Goal: Information Seeking & Learning: Learn about a topic

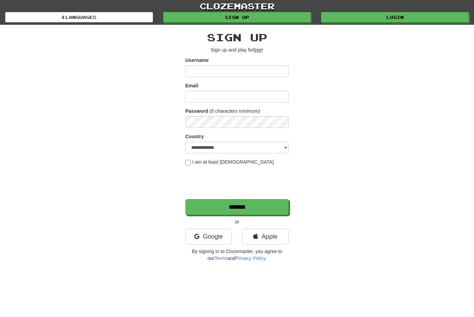
click at [426, 13] on link "Login" at bounding box center [395, 17] width 148 height 10
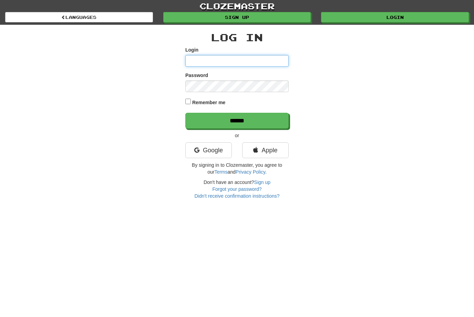
type input "**********"
click at [237, 120] on input "******" at bounding box center [236, 121] width 103 height 16
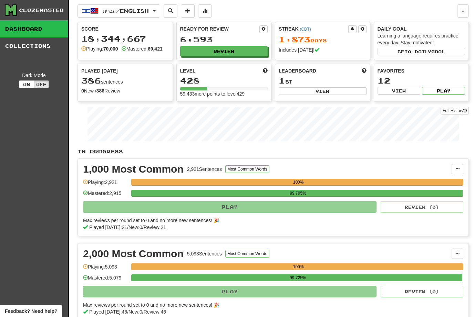
click at [241, 49] on button "Review" at bounding box center [224, 51] width 88 height 10
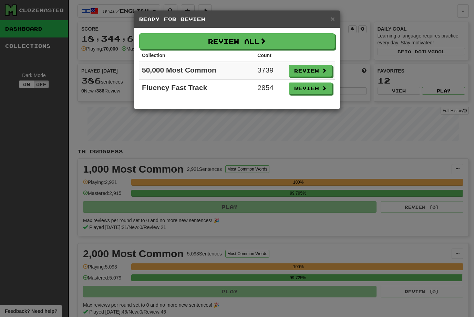
click at [325, 90] on span at bounding box center [323, 88] width 5 height 5
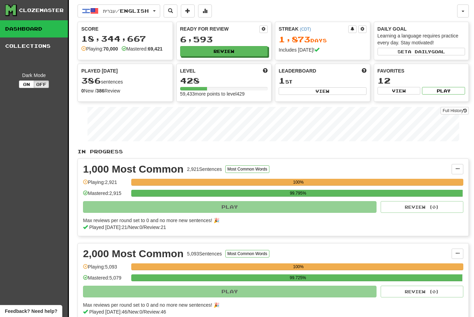
select select "**"
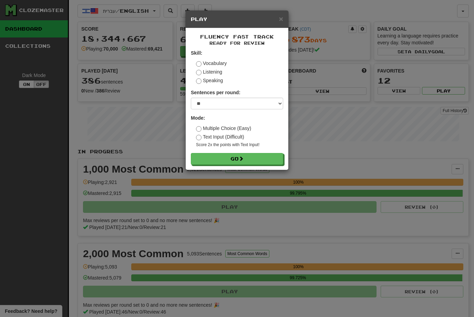
click at [269, 156] on button "Go" at bounding box center [237, 159] width 92 height 12
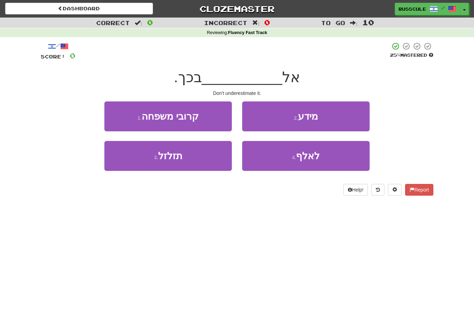
click at [350, 114] on button "2 . מידע" at bounding box center [305, 117] width 127 height 30
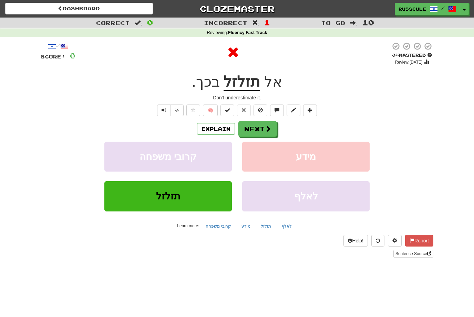
click at [263, 131] on button "Next" at bounding box center [257, 129] width 39 height 16
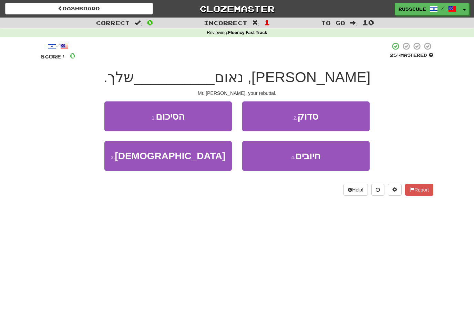
click at [123, 119] on button "1 . הסיכום" at bounding box center [167, 117] width 127 height 30
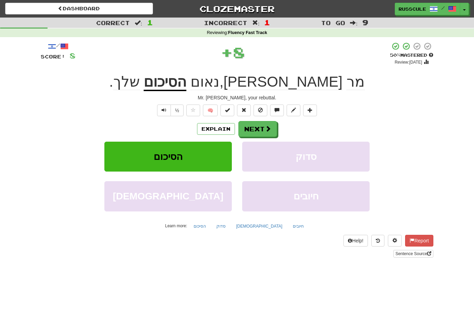
click at [270, 126] on span at bounding box center [268, 129] width 6 height 6
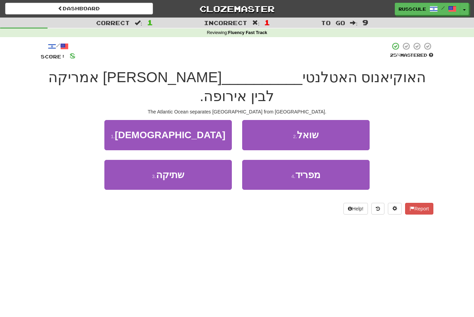
click at [333, 160] on button "4 . מפריד" at bounding box center [305, 175] width 127 height 30
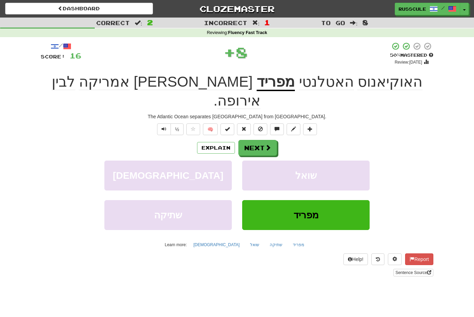
click at [272, 140] on button "Next" at bounding box center [257, 148] width 39 height 16
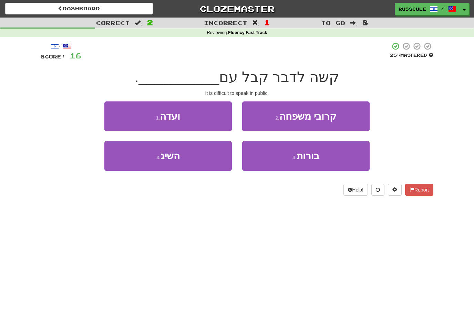
click at [133, 120] on button "1 . ועדה" at bounding box center [167, 117] width 127 height 30
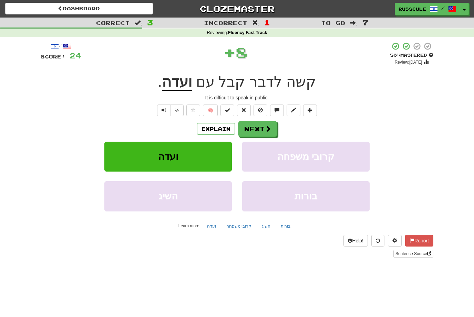
click at [274, 126] on button "Next" at bounding box center [257, 129] width 39 height 16
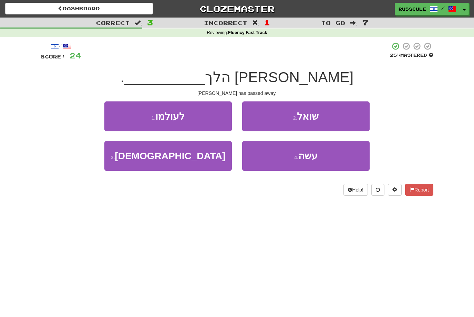
click at [129, 119] on button "1 . לעולמו" at bounding box center [167, 117] width 127 height 30
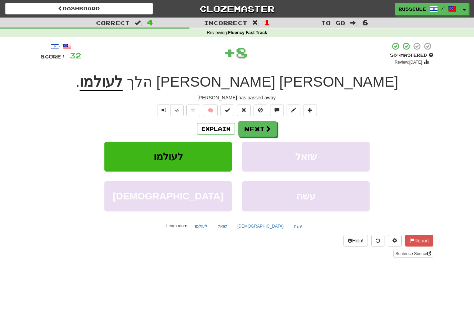
click at [270, 128] on span at bounding box center [268, 129] width 6 height 6
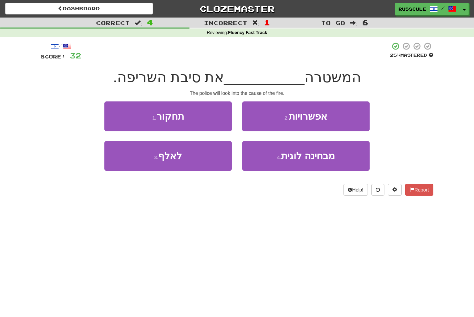
click at [348, 120] on button "2 . אפשרויות" at bounding box center [305, 117] width 127 height 30
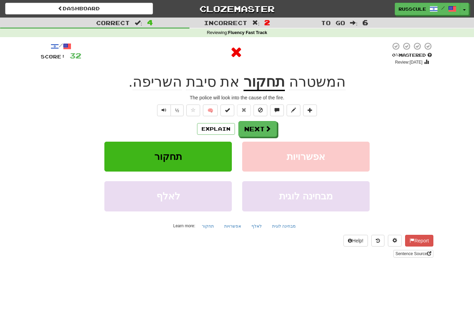
click at [274, 123] on button "Next" at bounding box center [257, 129] width 39 height 16
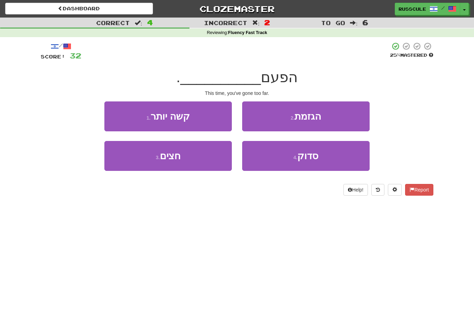
click at [336, 119] on button "2 . הגזמת" at bounding box center [305, 117] width 127 height 30
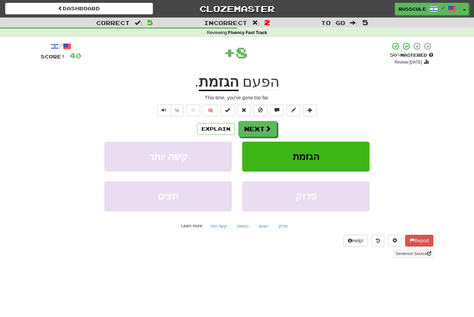
click at [275, 127] on button "Next" at bounding box center [257, 129] width 39 height 16
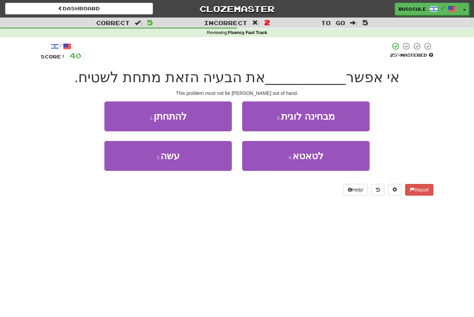
click at [325, 158] on button "4 . לטאטא" at bounding box center [305, 156] width 127 height 30
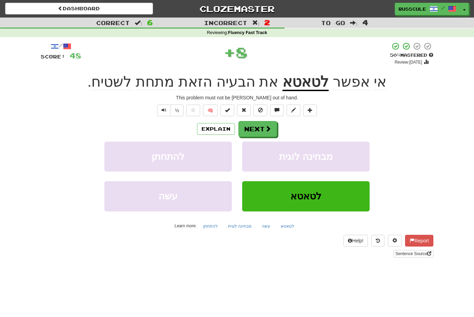
click at [274, 128] on button "Next" at bounding box center [257, 129] width 39 height 16
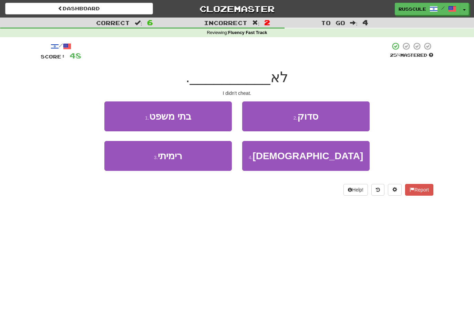
click at [134, 165] on button "3 . רימיתי" at bounding box center [167, 156] width 127 height 30
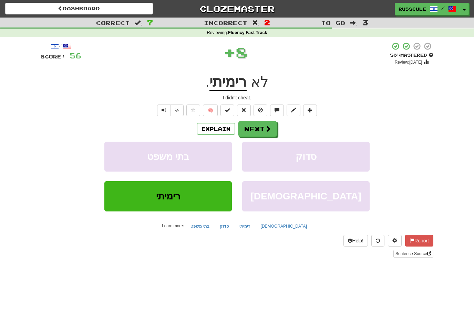
click at [262, 129] on button "Next" at bounding box center [257, 129] width 39 height 16
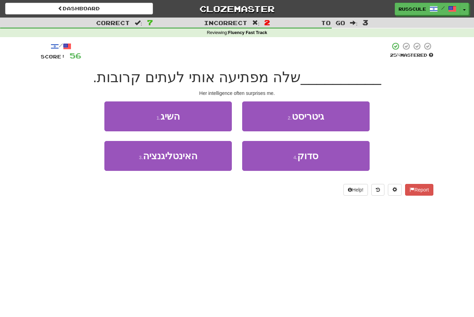
click at [134, 162] on button "3 . האינטליגנציה" at bounding box center [167, 156] width 127 height 30
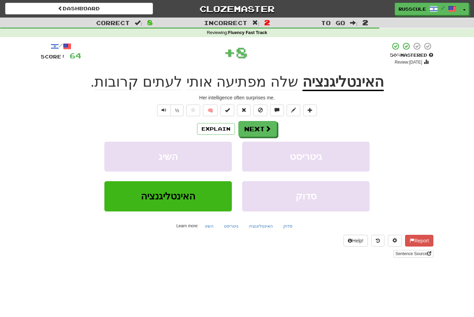
click at [268, 126] on span at bounding box center [268, 129] width 6 height 6
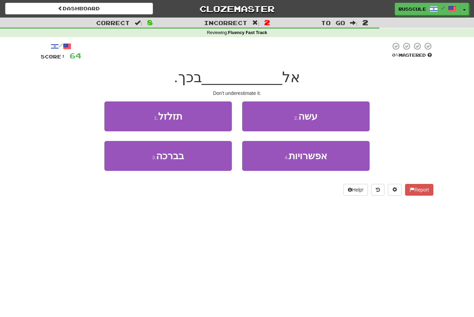
click at [126, 118] on button "1 . תזלזל" at bounding box center [167, 117] width 127 height 30
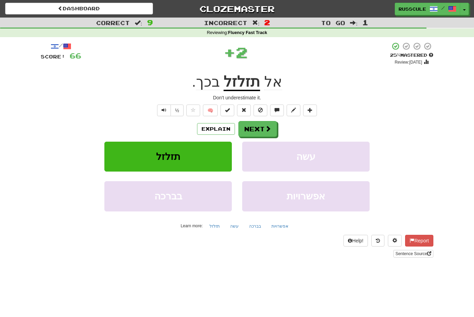
click at [255, 132] on button "Next" at bounding box center [257, 129] width 39 height 16
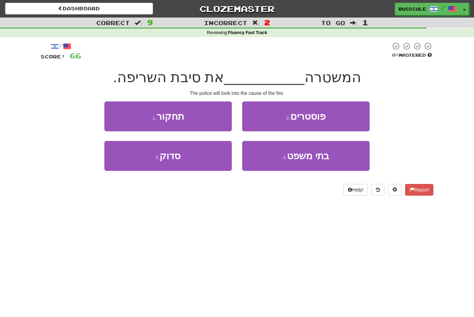
click at [121, 117] on button "1 . תחקור" at bounding box center [167, 117] width 127 height 30
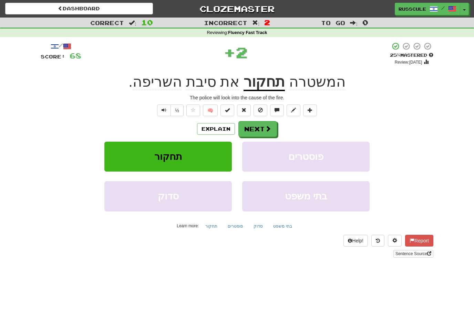
click at [253, 129] on button "Next" at bounding box center [257, 129] width 39 height 16
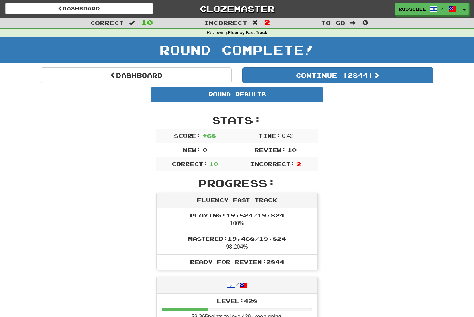
click at [360, 73] on button "Continue ( 2844 )" at bounding box center [337, 75] width 191 height 16
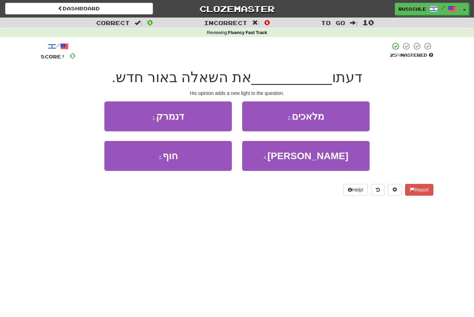
click at [121, 119] on button "1 . דנמרק" at bounding box center [167, 117] width 127 height 30
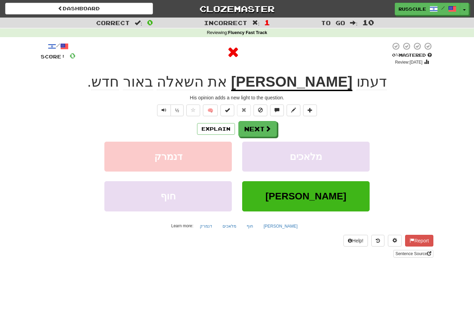
click at [270, 126] on span at bounding box center [268, 129] width 6 height 6
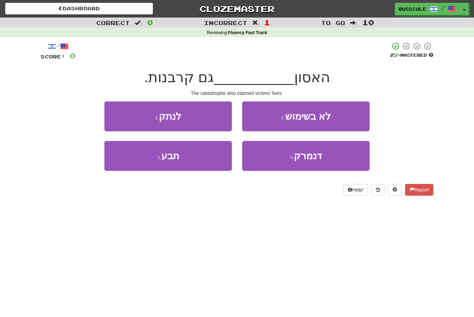
click at [119, 118] on button "1 . לנתק" at bounding box center [167, 117] width 127 height 30
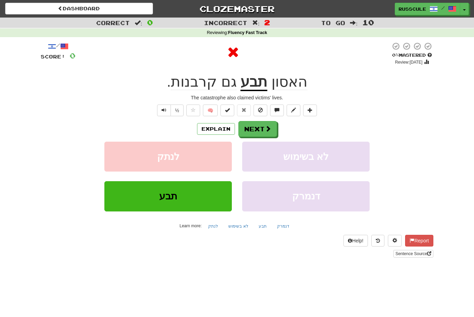
click at [268, 126] on span at bounding box center [268, 129] width 6 height 6
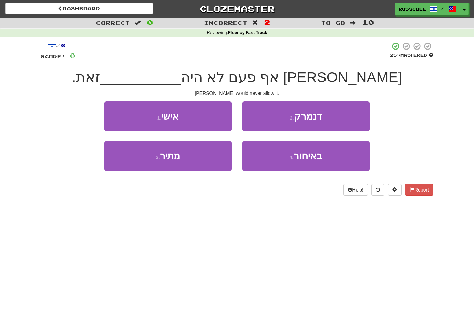
click at [294, 160] on small "4 ." at bounding box center [291, 158] width 4 height 6
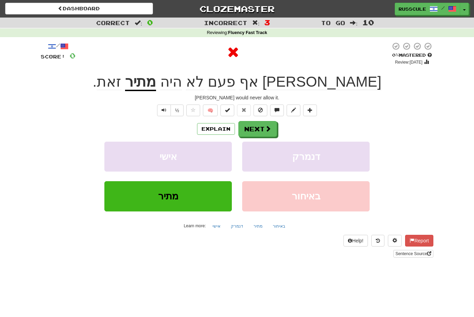
click at [273, 127] on button "Next" at bounding box center [257, 129] width 39 height 16
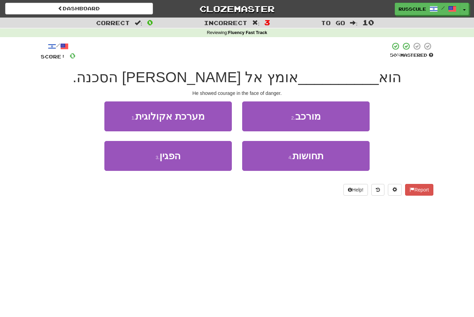
click at [130, 155] on button "3 . הפגין" at bounding box center [167, 156] width 127 height 30
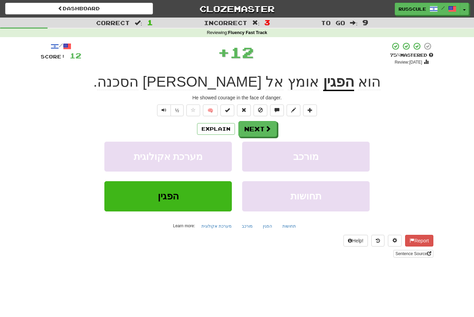
click at [269, 131] on span at bounding box center [268, 129] width 6 height 6
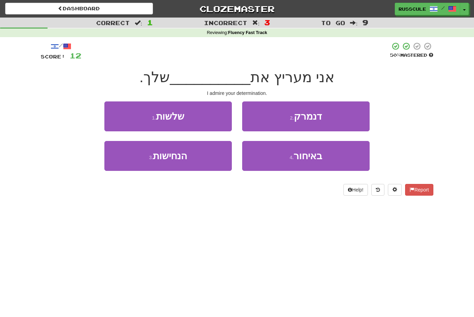
click at [128, 159] on button "3 . הנחישות" at bounding box center [167, 156] width 127 height 30
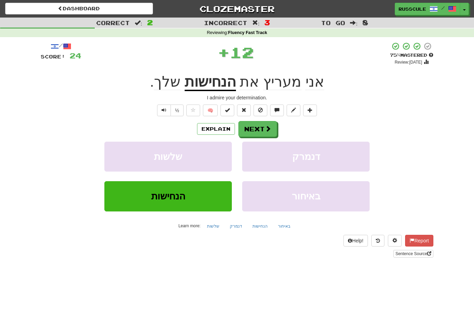
click at [269, 127] on span at bounding box center [268, 129] width 6 height 6
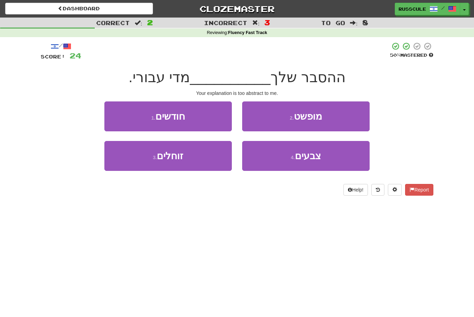
click at [326, 117] on button "2 . מופשט" at bounding box center [305, 117] width 127 height 30
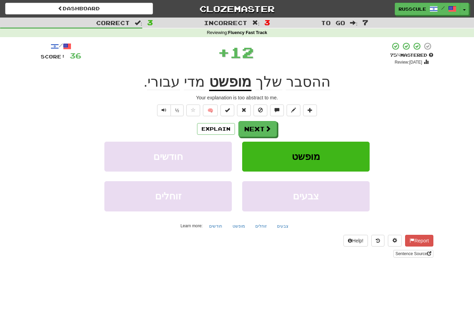
click at [268, 126] on span at bounding box center [268, 129] width 6 height 6
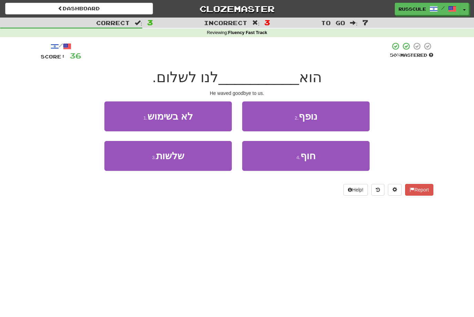
click at [129, 159] on button "3 . שלשות" at bounding box center [167, 156] width 127 height 30
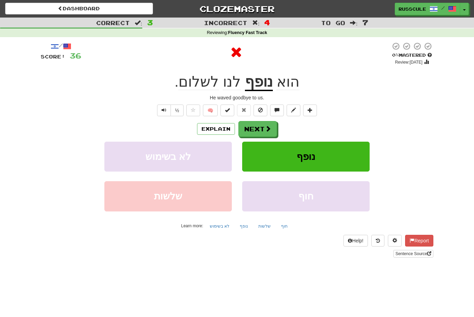
click at [273, 128] on button "Next" at bounding box center [257, 129] width 39 height 16
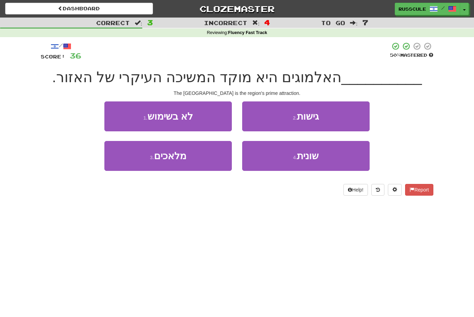
click at [314, 157] on span "שונית" at bounding box center [308, 156] width 22 height 11
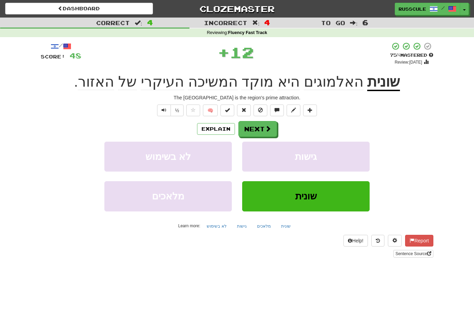
click at [273, 125] on button "Next" at bounding box center [257, 129] width 39 height 16
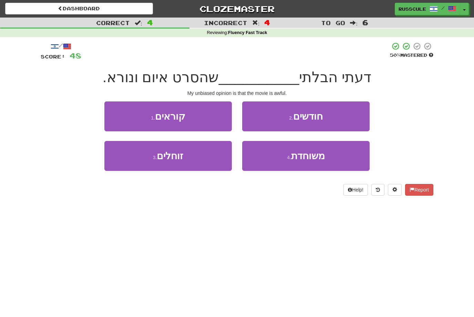
click at [309, 158] on span "משוחדת" at bounding box center [308, 156] width 34 height 11
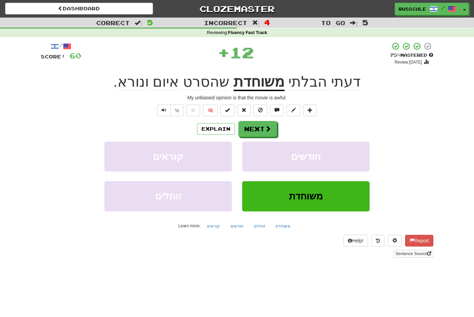
click at [267, 128] on span at bounding box center [268, 129] width 6 height 6
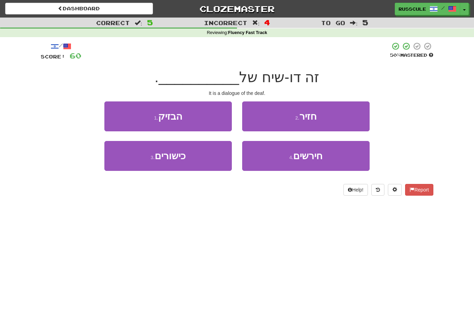
click at [305, 157] on span "חירשים" at bounding box center [307, 156] width 29 height 11
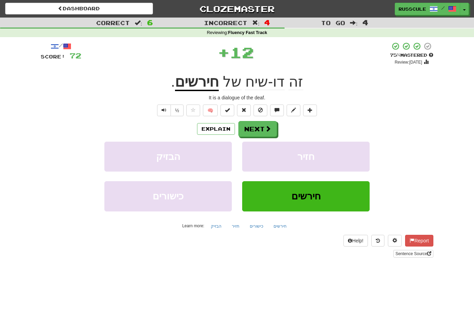
click at [267, 126] on span at bounding box center [268, 129] width 6 height 6
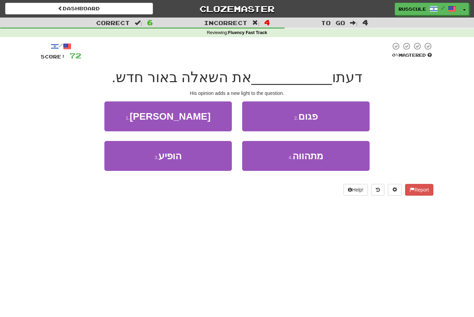
click at [133, 159] on button "3 . הופיע" at bounding box center [167, 156] width 127 height 30
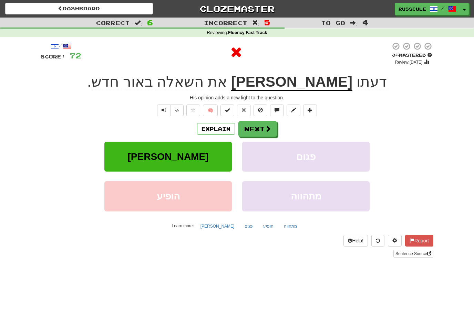
click at [270, 130] on span at bounding box center [268, 129] width 6 height 6
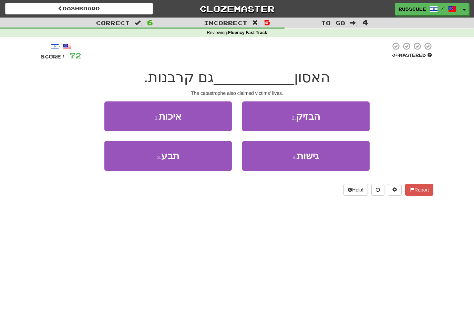
click at [141, 157] on button "3 . תבע" at bounding box center [167, 156] width 127 height 30
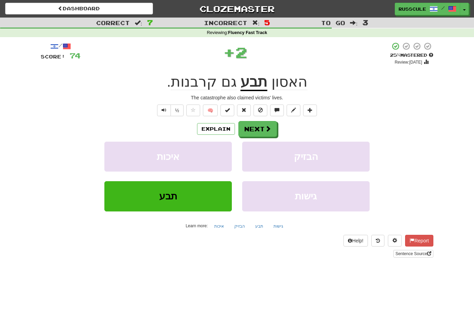
click at [270, 128] on span at bounding box center [268, 129] width 6 height 6
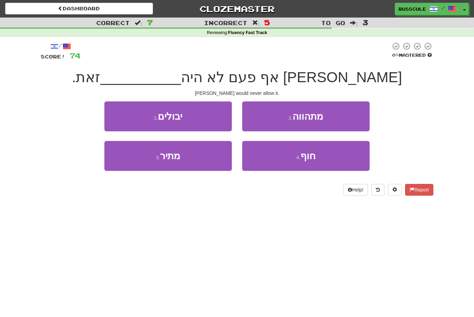
click at [134, 159] on button "3 . מתיר" at bounding box center [167, 156] width 127 height 30
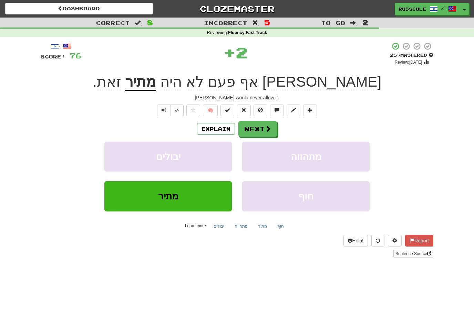
click at [272, 126] on button "Next" at bounding box center [257, 129] width 39 height 16
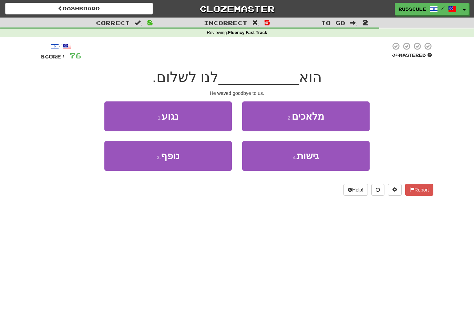
click at [137, 159] on button "3 . נופף" at bounding box center [167, 156] width 127 height 30
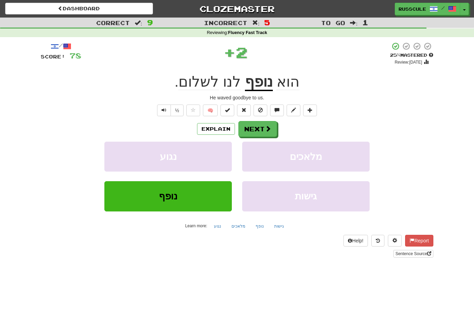
click at [267, 127] on span at bounding box center [268, 129] width 6 height 6
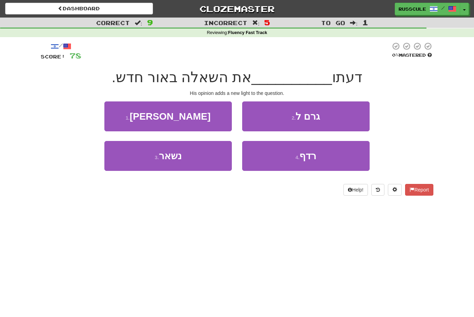
click at [130, 120] on button "1 . מאירה" at bounding box center [167, 117] width 127 height 30
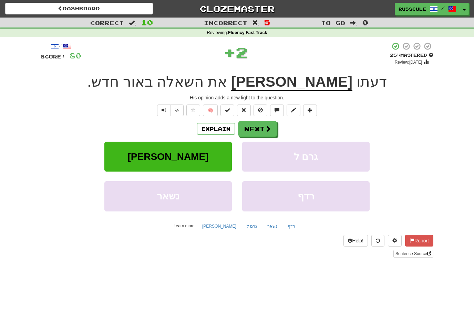
click at [267, 129] on span at bounding box center [268, 129] width 6 height 6
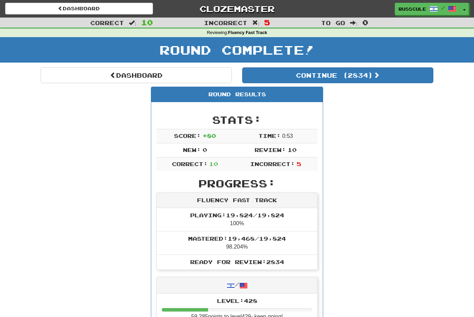
click at [112, 81] on link "Dashboard" at bounding box center [136, 75] width 191 height 16
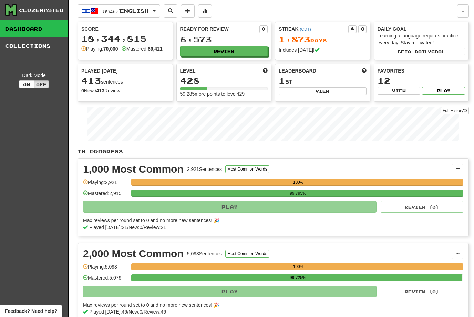
click at [357, 89] on button "View" at bounding box center [322, 91] width 88 height 8
select select "**********"
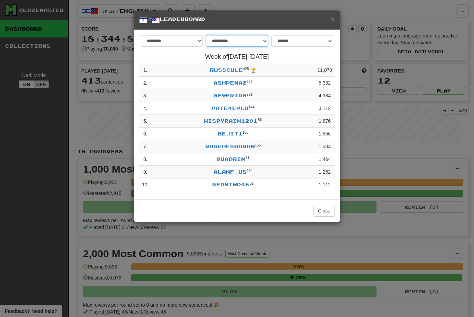
click at [263, 41] on select "**********" at bounding box center [237, 41] width 62 height 12
select select "*******"
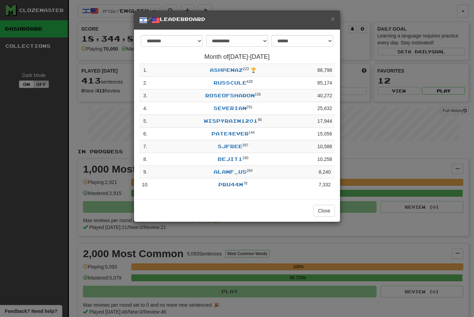
click at [334, 18] on span "×" at bounding box center [332, 19] width 4 height 8
